Goal: Information Seeking & Learning: Learn about a topic

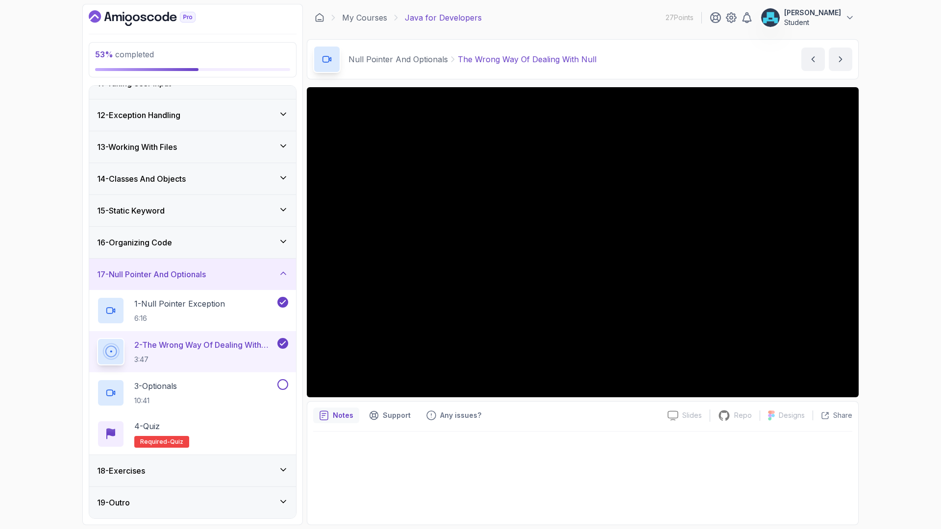
scroll to position [402, 0]
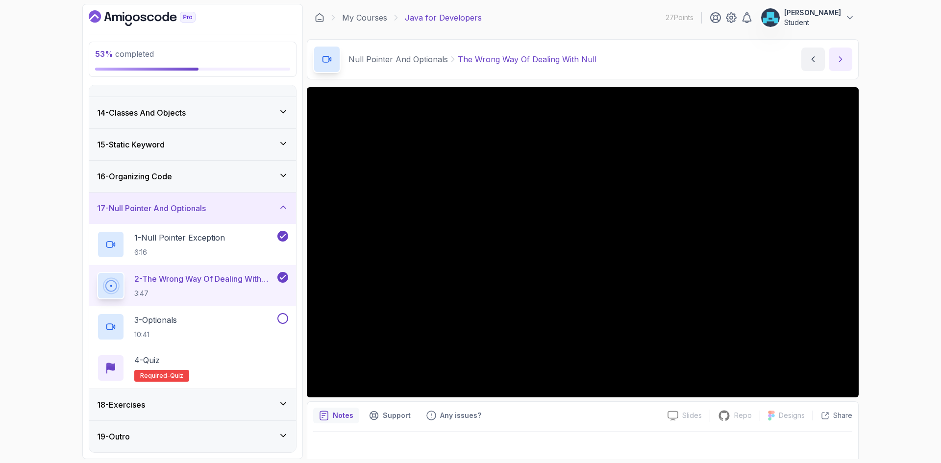
click at [843, 58] on icon "next content" at bounding box center [840, 59] width 10 height 10
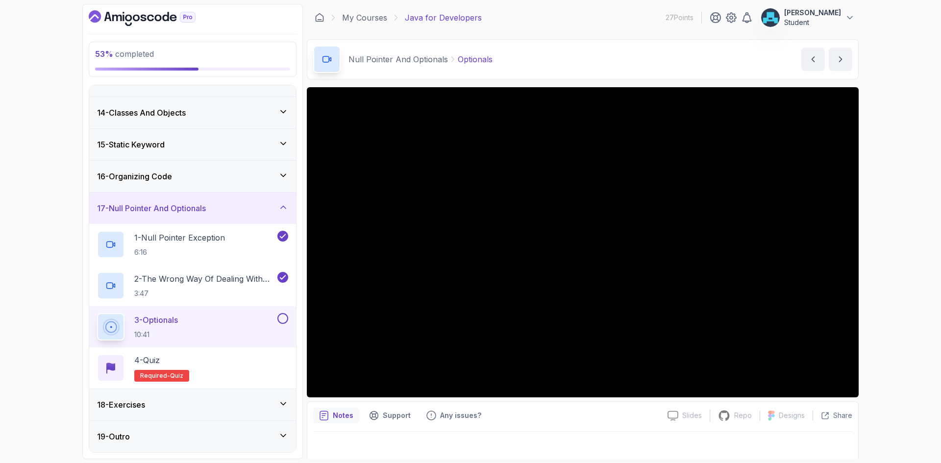
click at [284, 319] on button at bounding box center [282, 318] width 11 height 11
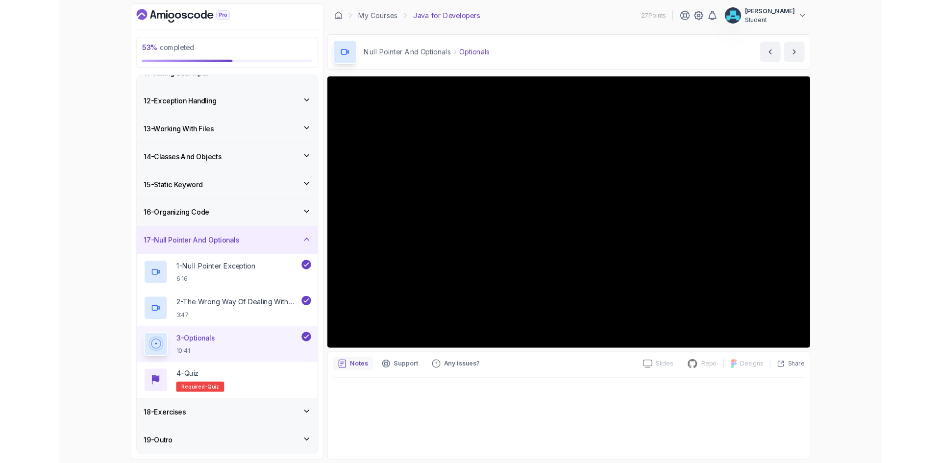
scroll to position [402, 0]
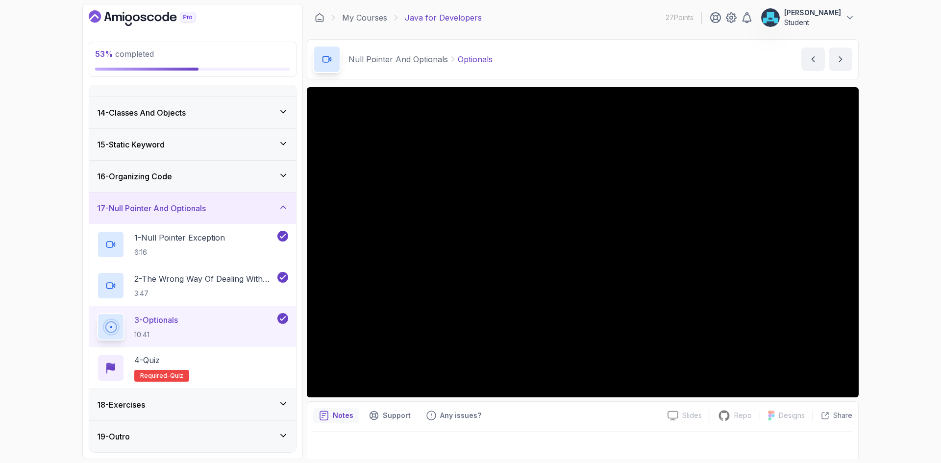
click at [681, 402] on div "Notes Support Any issues? Slides Slides not available Repo Repository not avail…" at bounding box center [583, 433] width 552 height 64
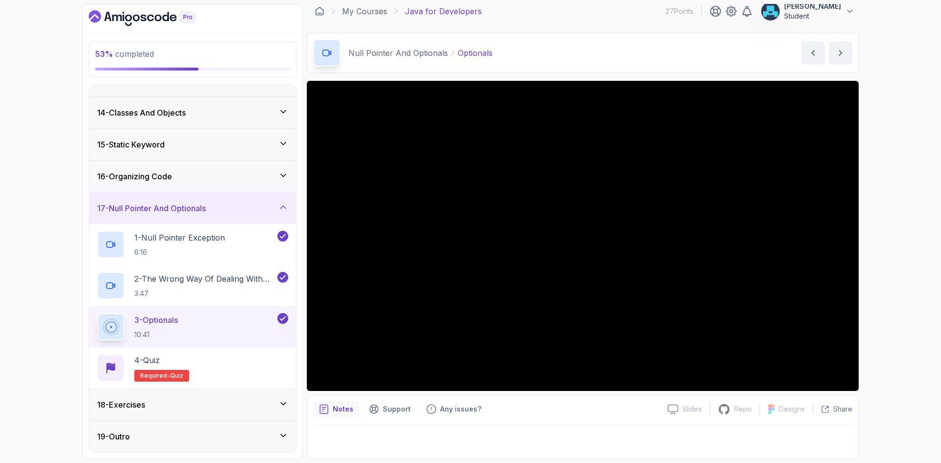
click at [228, 210] on div "17 - Null Pointer And Optionals" at bounding box center [192, 208] width 191 height 12
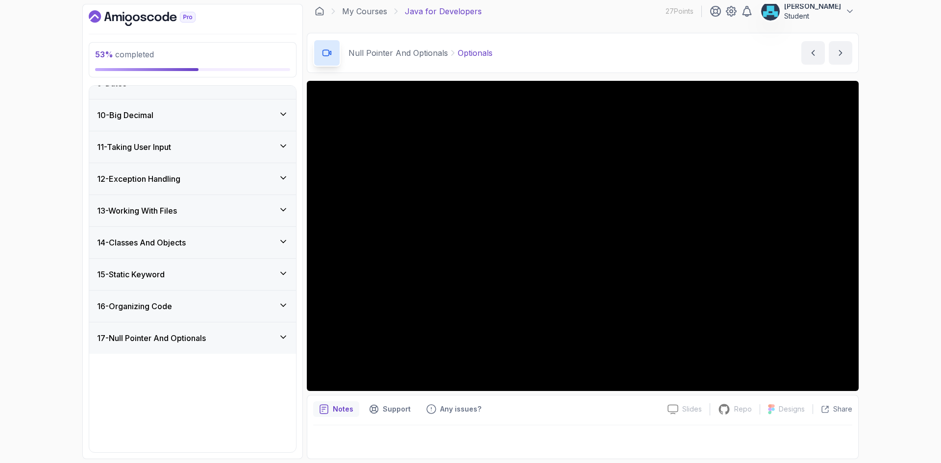
scroll to position [238, 0]
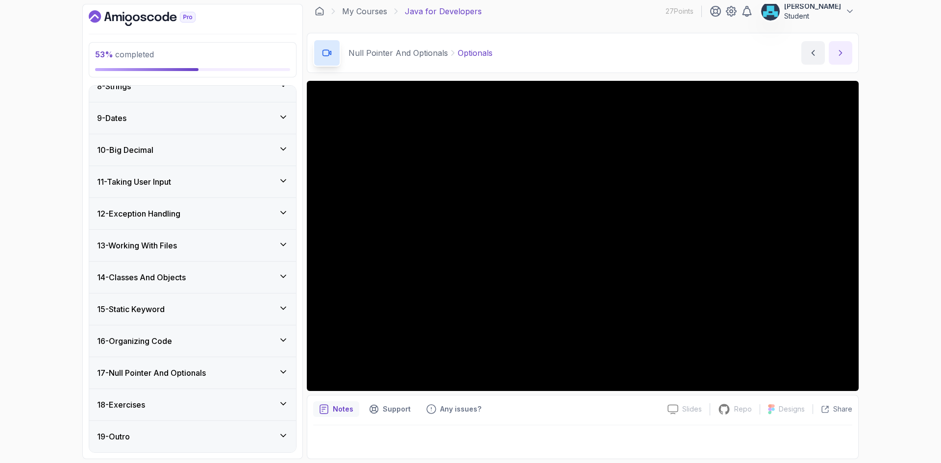
click at [842, 51] on icon "next content" at bounding box center [840, 53] width 10 height 10
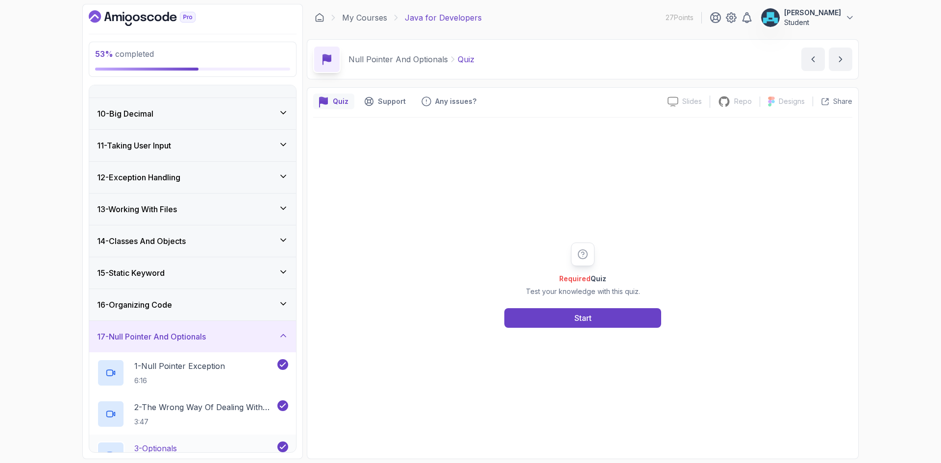
scroll to position [402, 0]
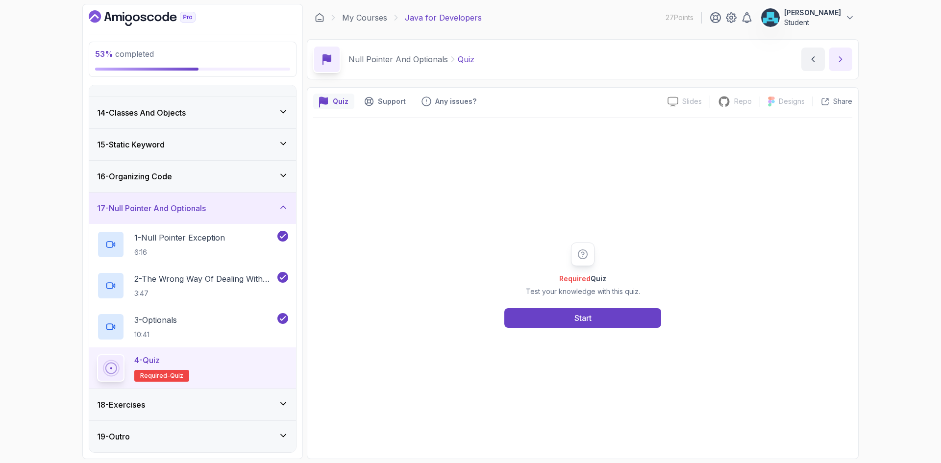
click at [842, 57] on icon "next content" at bounding box center [840, 59] width 10 height 10
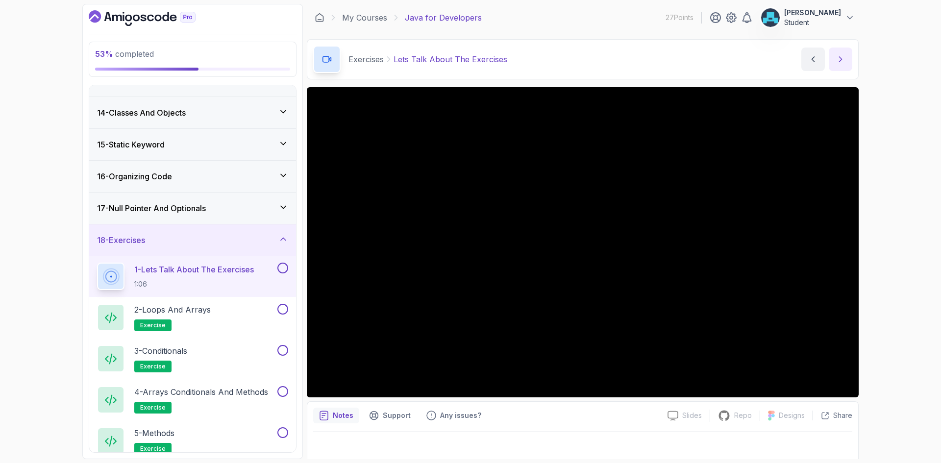
click at [843, 51] on button "next content" at bounding box center [840, 60] width 24 height 24
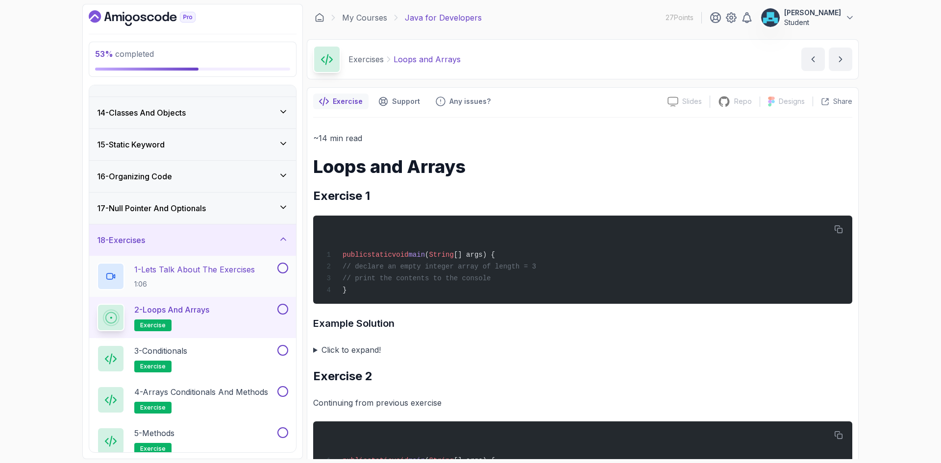
click at [281, 266] on button at bounding box center [282, 268] width 11 height 11
click at [317, 351] on summary "Click to expand!" at bounding box center [582, 350] width 539 height 14
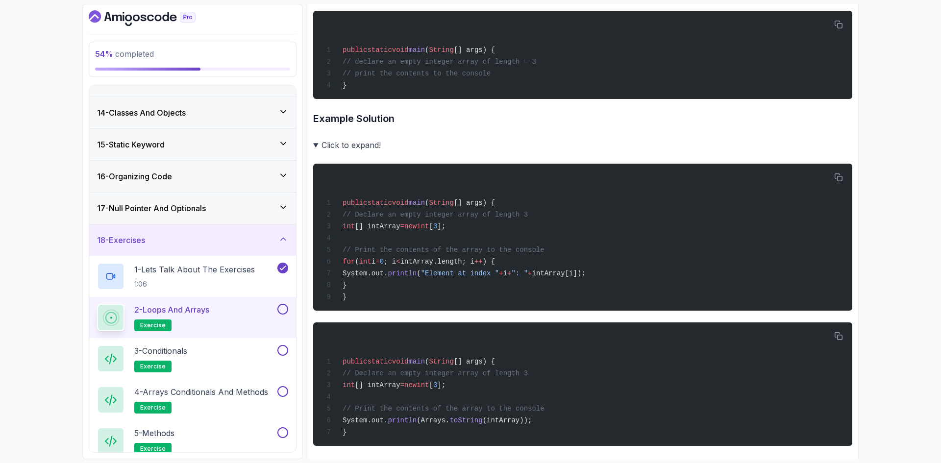
scroll to position [294, 0]
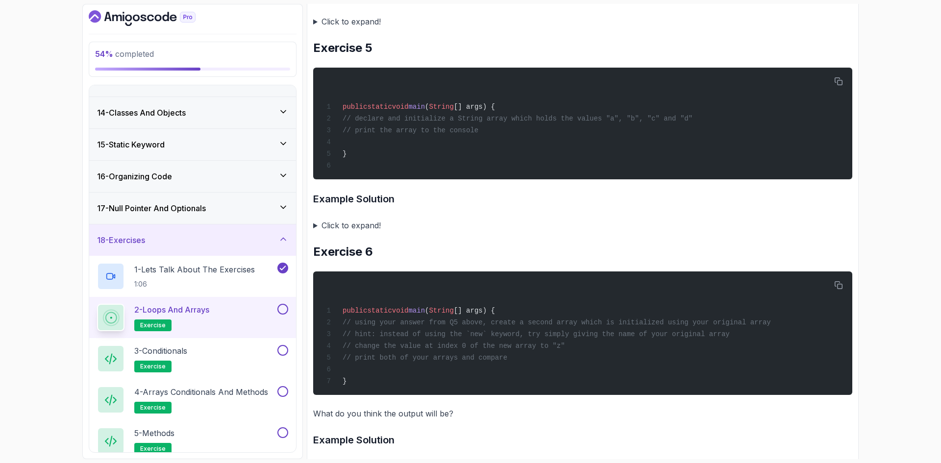
drag, startPoint x: 477, startPoint y: 347, endPoint x: 486, endPoint y: 197, distance: 150.7
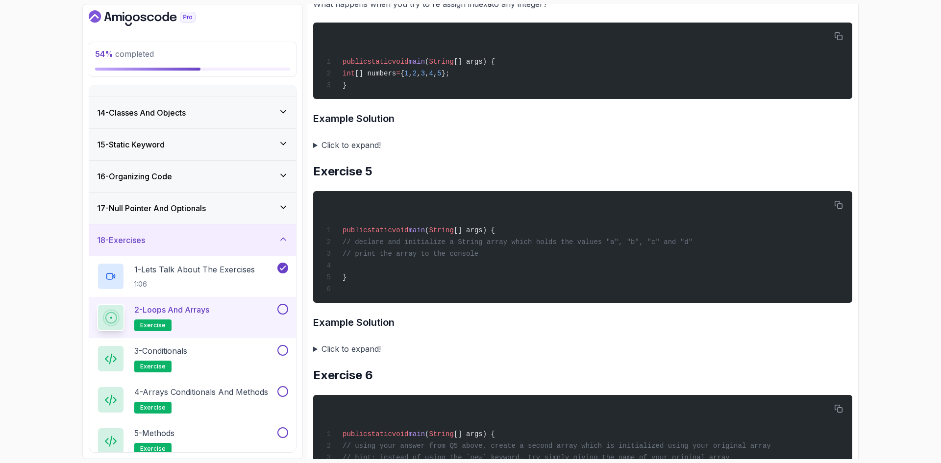
scroll to position [419, 0]
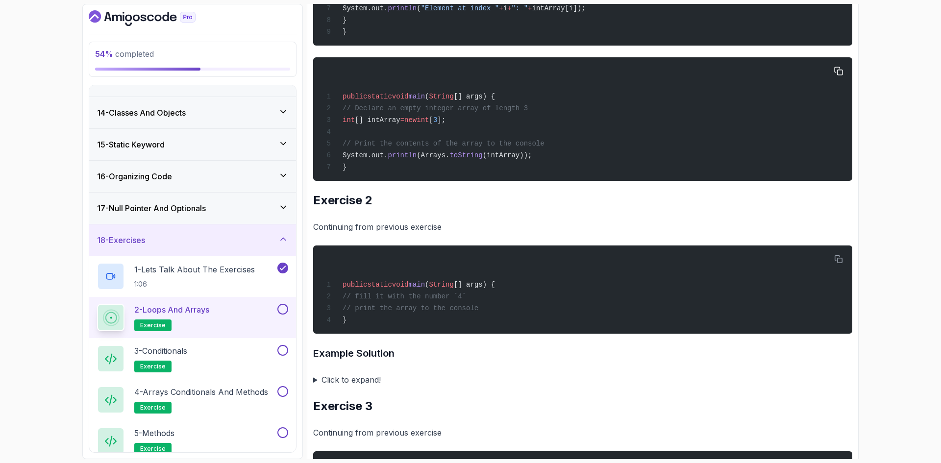
drag, startPoint x: 487, startPoint y: 264, endPoint x: 486, endPoint y: 138, distance: 125.9
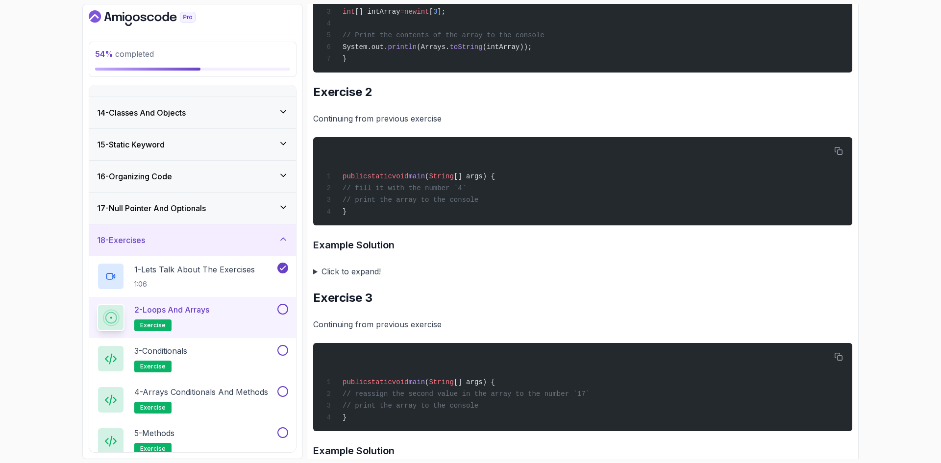
scroll to position [615, 0]
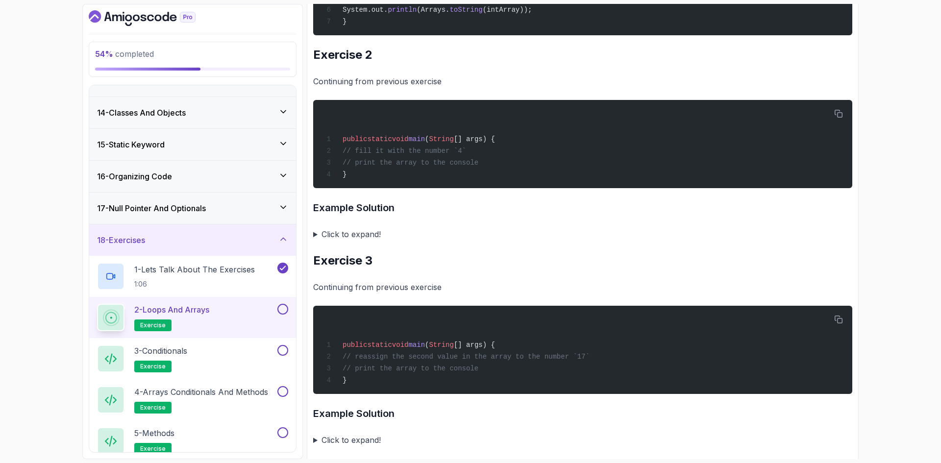
click at [315, 241] on summary "Click to expand!" at bounding box center [582, 234] width 539 height 14
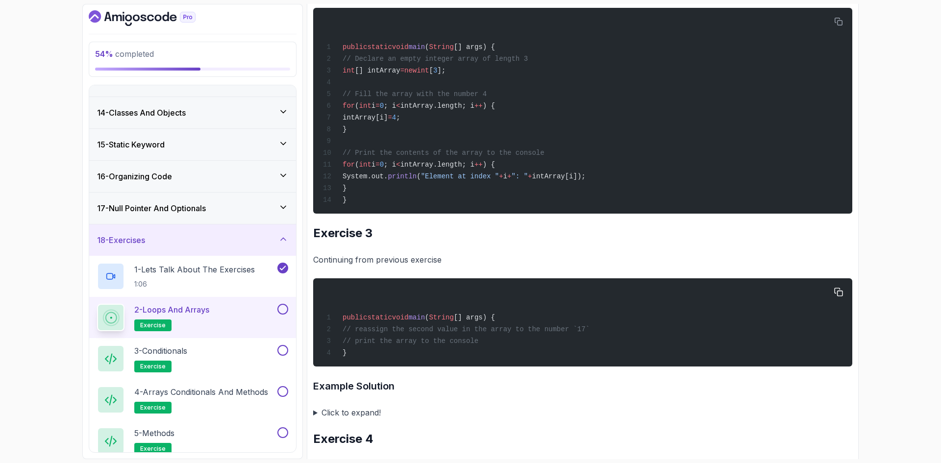
scroll to position [909, 0]
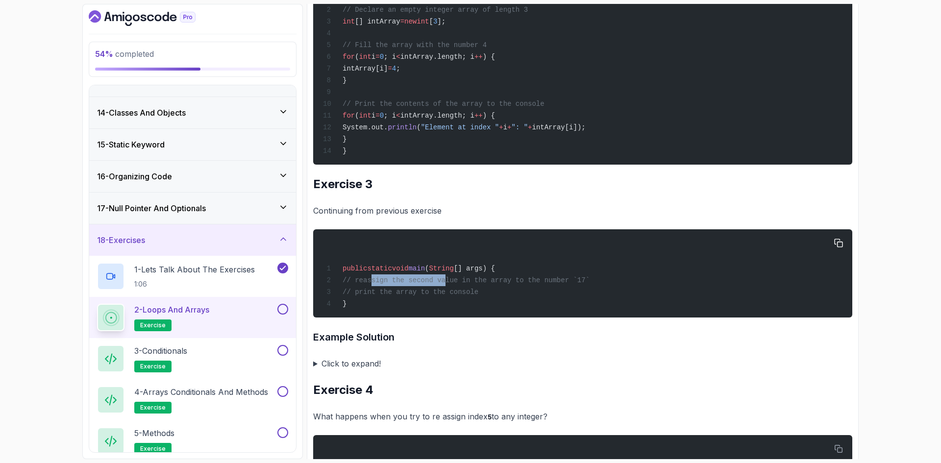
drag, startPoint x: 381, startPoint y: 303, endPoint x: 435, endPoint y: 296, distance: 54.8
click at [435, 284] on span "// reassign the second value in the array to the number `17`" at bounding box center [465, 280] width 247 height 8
click at [454, 284] on span "// reassign the second value in the array to the number `17`" at bounding box center [465, 280] width 247 height 8
drag, startPoint x: 368, startPoint y: 300, endPoint x: 412, endPoint y: 300, distance: 44.1
click at [412, 284] on span "// reassign the second value in the array to the number `17`" at bounding box center [465, 280] width 247 height 8
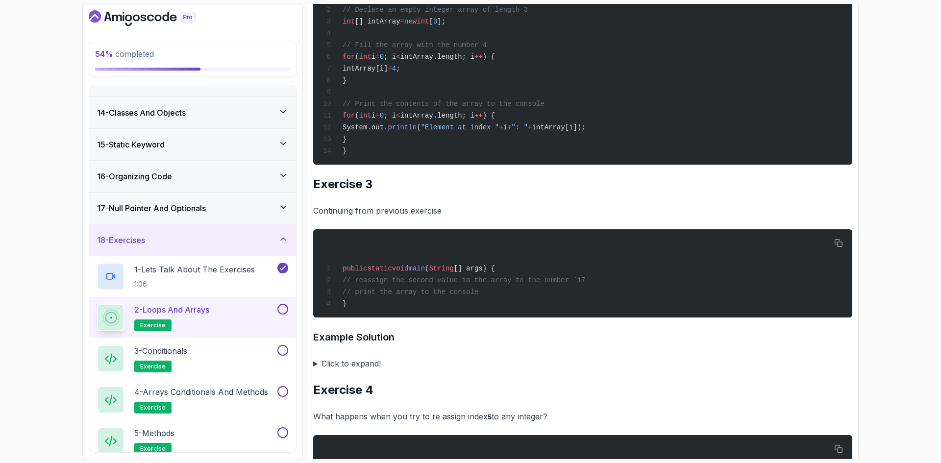
click at [314, 370] on summary "Click to expand!" at bounding box center [582, 364] width 539 height 14
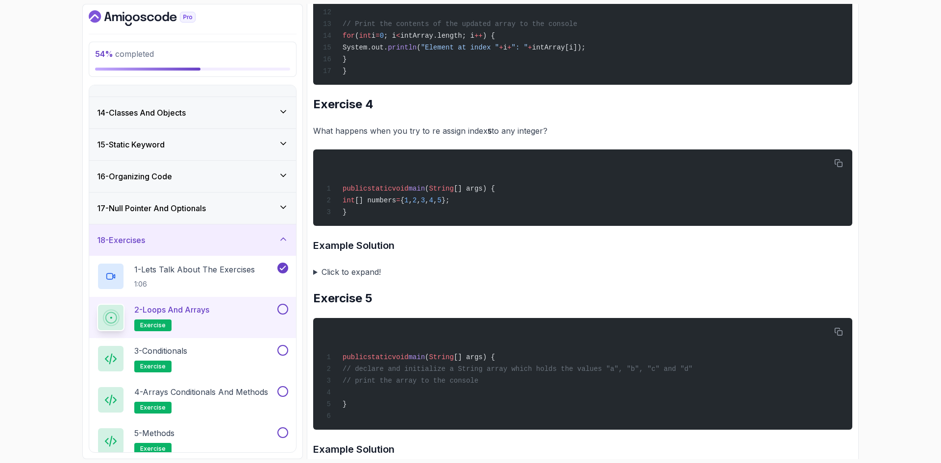
scroll to position [1448, 0]
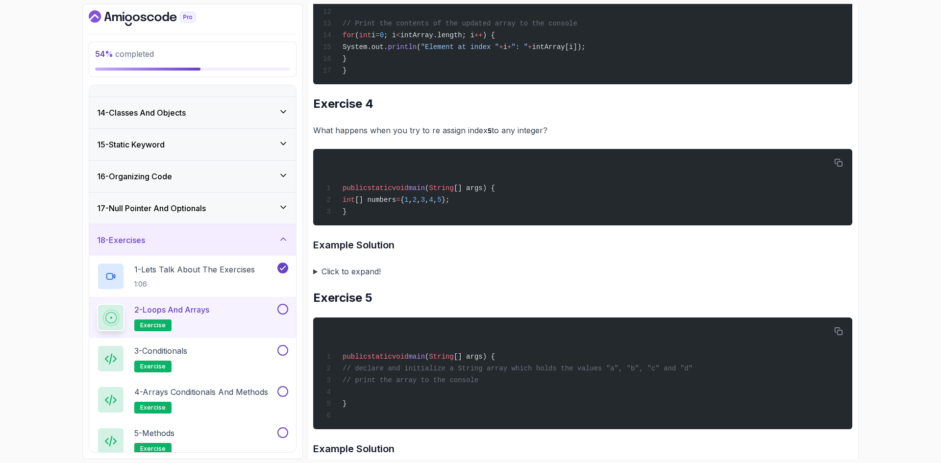
click at [315, 278] on summary "Click to expand!" at bounding box center [582, 272] width 539 height 14
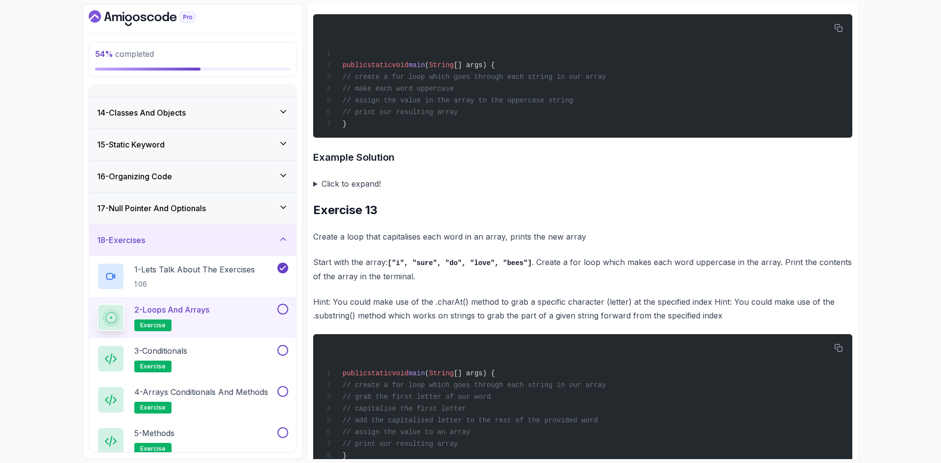
scroll to position [3995, 0]
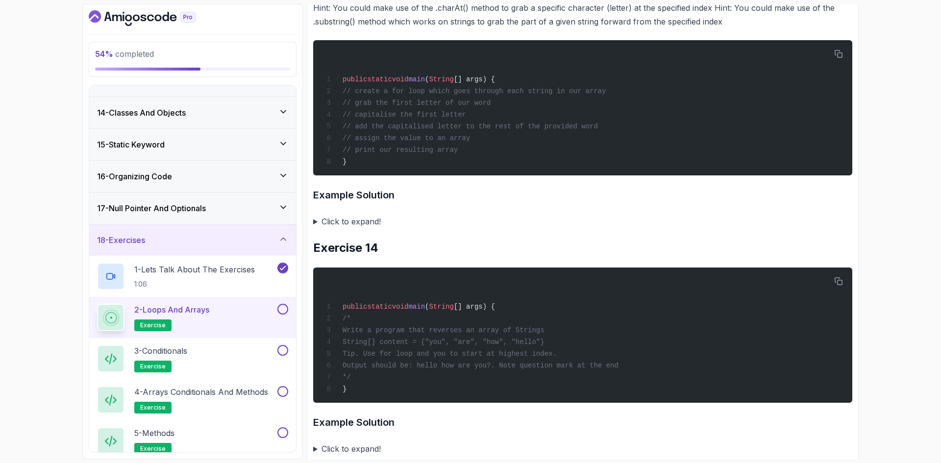
drag, startPoint x: 874, startPoint y: 331, endPoint x: 877, endPoint y: 105, distance: 225.9
drag, startPoint x: 873, startPoint y: 287, endPoint x: 644, endPoint y: 223, distance: 238.4
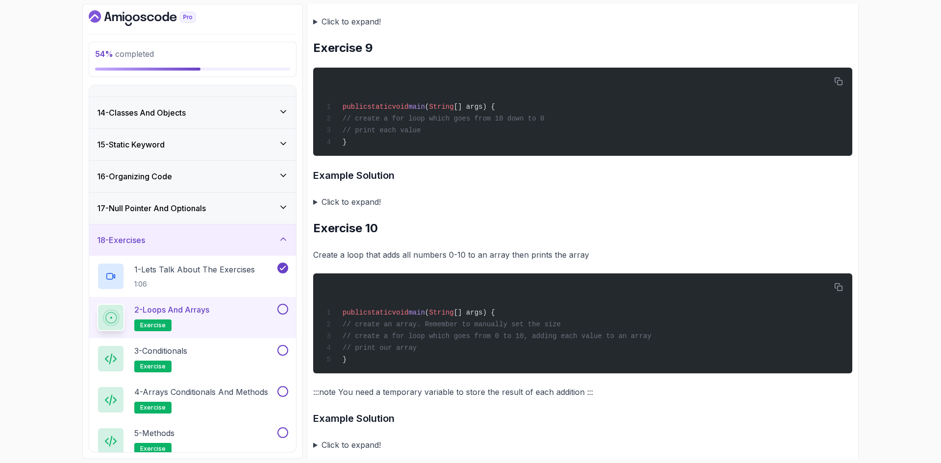
scroll to position [0, 0]
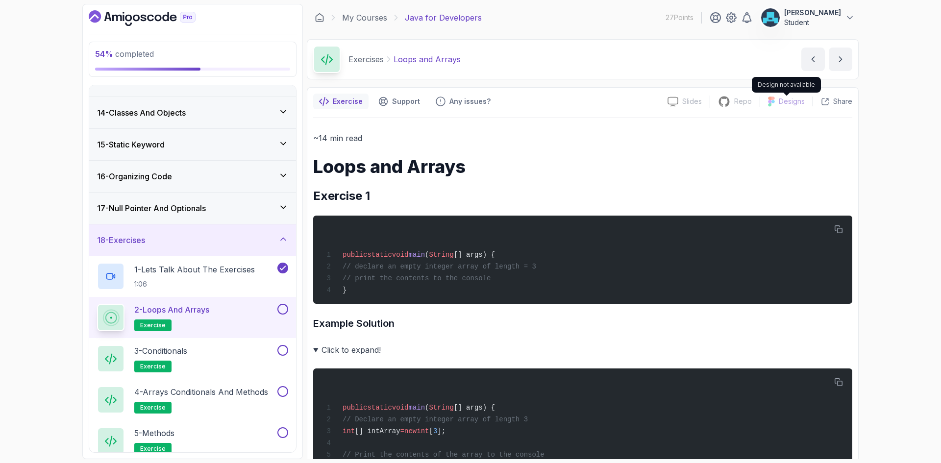
drag, startPoint x: 797, startPoint y: 356, endPoint x: 836, endPoint y: 96, distance: 263.1
click at [842, 60] on icon "next content" at bounding box center [840, 59] width 10 height 10
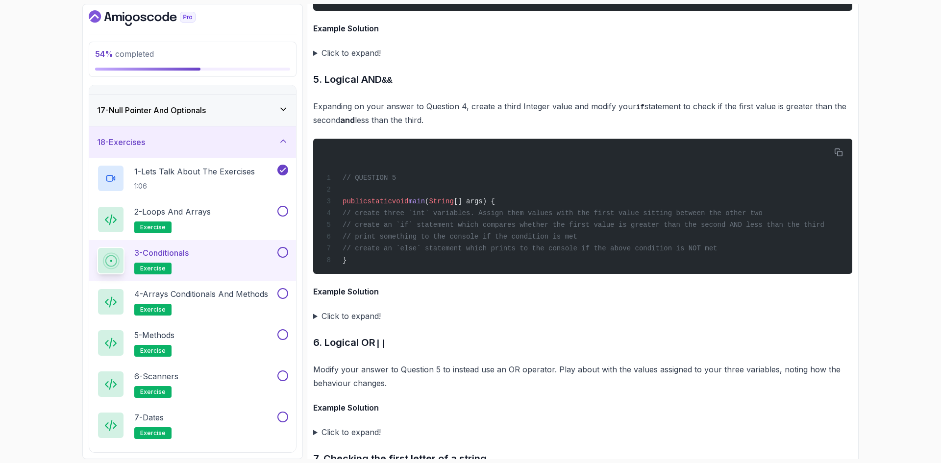
scroll to position [3657, 0]
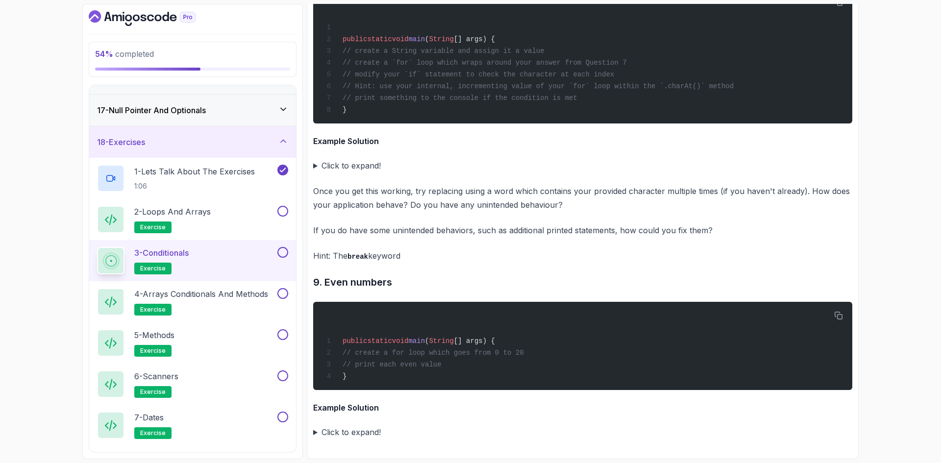
drag, startPoint x: 553, startPoint y: 211, endPoint x: 566, endPoint y: 344, distance: 133.5
click at [211, 295] on p "4 - Arrays Conditionals and Methods" at bounding box center [201, 294] width 134 height 12
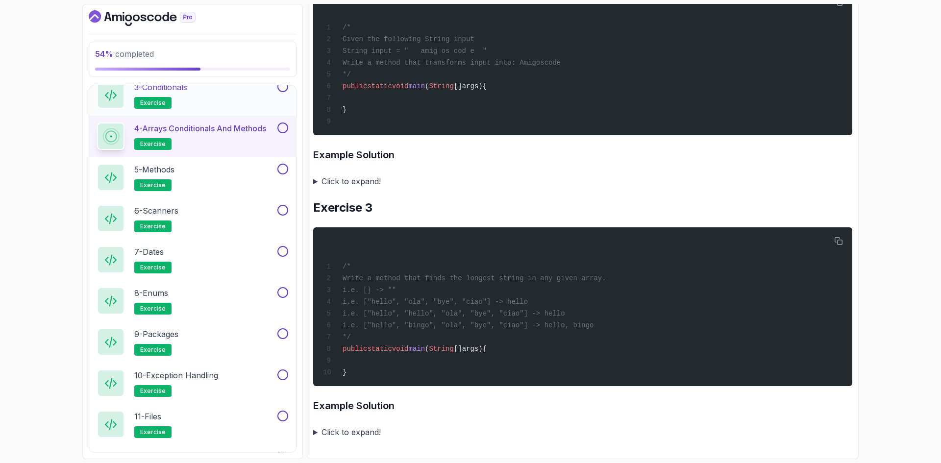
scroll to position [696, 0]
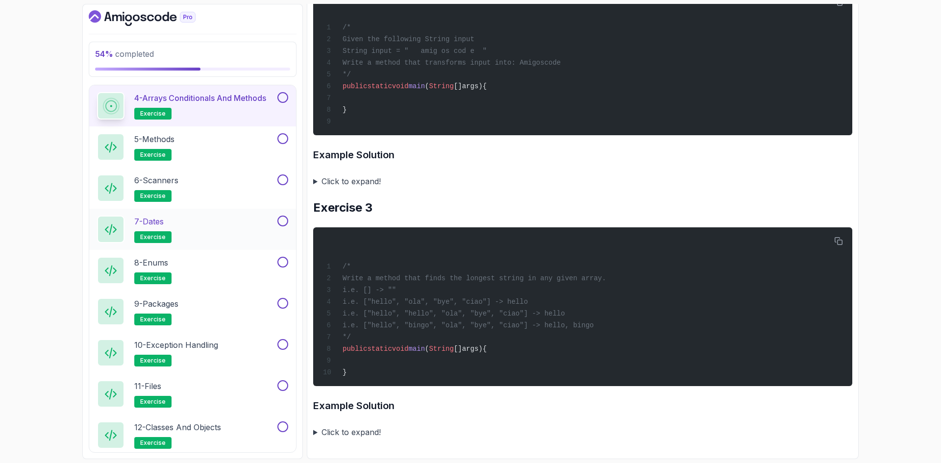
click at [204, 219] on div "7 - Dates exercise" at bounding box center [186, 229] width 178 height 27
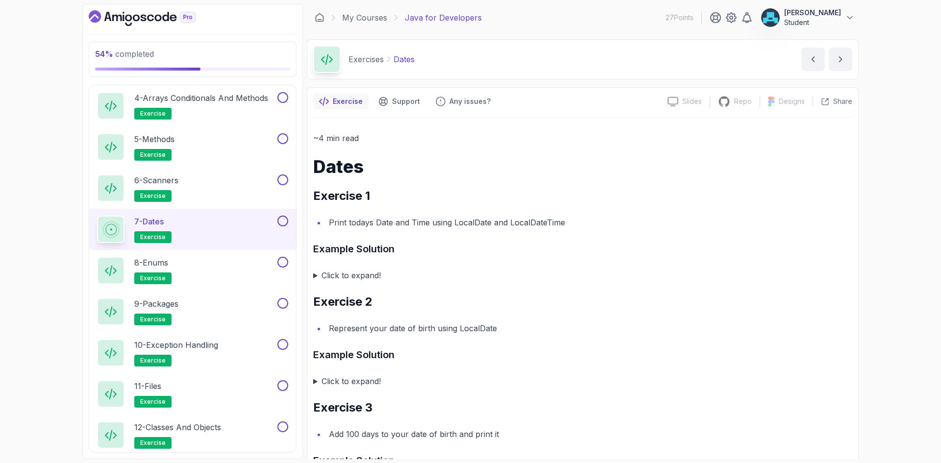
drag, startPoint x: 426, startPoint y: 136, endPoint x: 417, endPoint y: 92, distance: 45.4
click at [314, 272] on summary "Click to expand!" at bounding box center [582, 275] width 539 height 14
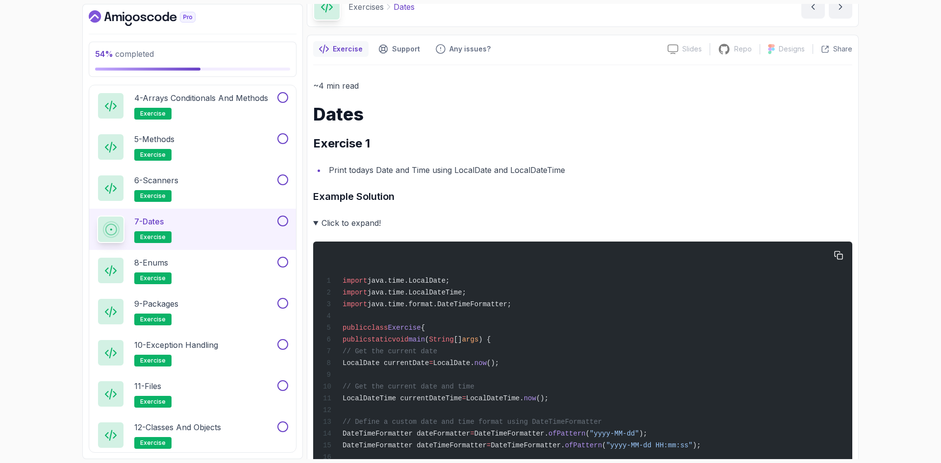
scroll to position [49, 0]
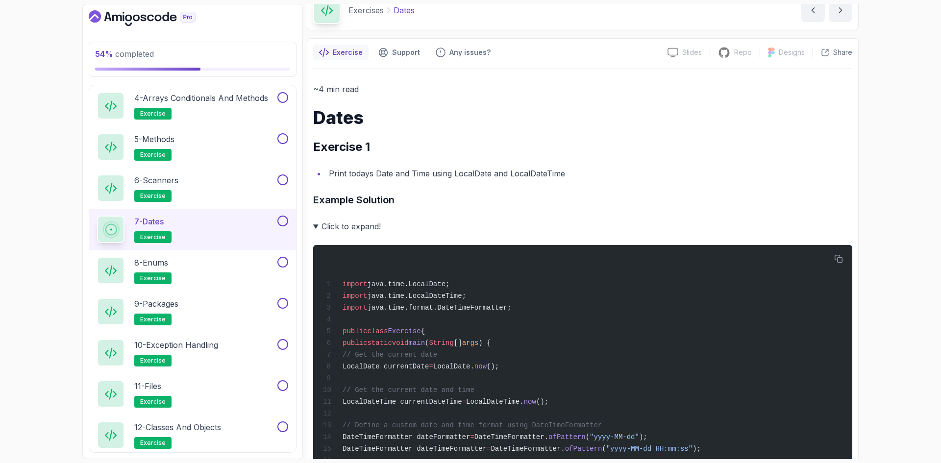
click at [317, 226] on summary "Click to expand!" at bounding box center [582, 226] width 539 height 14
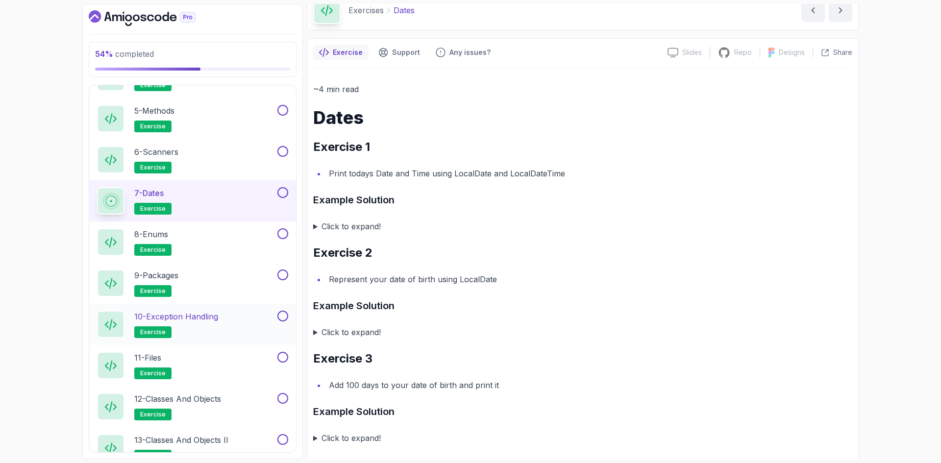
scroll to position [773, 0]
